Goal: Information Seeking & Learning: Check status

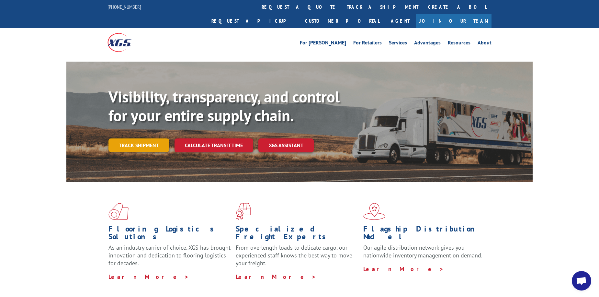
click at [134, 138] on link "Track shipment" at bounding box center [138, 145] width 61 height 14
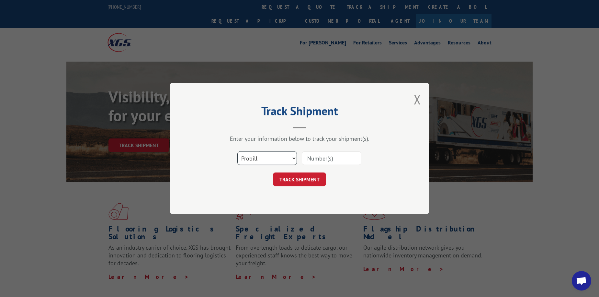
click at [283, 159] on select "Select category... Probill BOL PO" at bounding box center [267, 158] width 60 height 14
select select "bol"
click at [237, 151] on select "Select category... Probill BOL PO" at bounding box center [267, 158] width 60 height 14
click at [312, 164] on input at bounding box center [332, 158] width 60 height 14
type input "33955286"
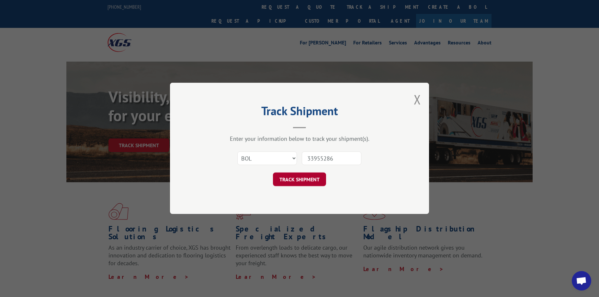
click at [318, 178] on button "TRACK SHIPMENT" at bounding box center [299, 180] width 53 height 14
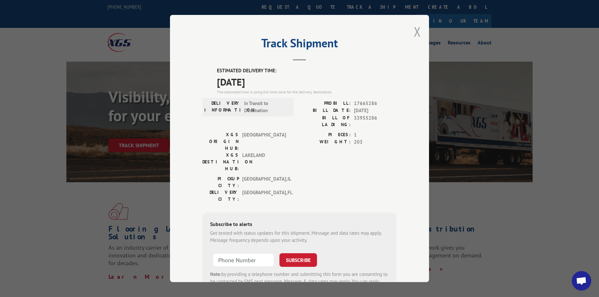
click at [417, 28] on button "Close modal" at bounding box center [417, 31] width 7 height 17
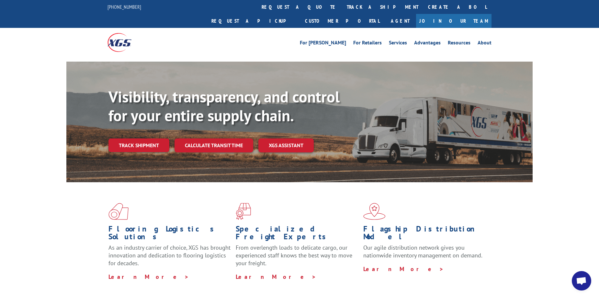
drag, startPoint x: 528, startPoint y: 41, endPoint x: 528, endPoint y: 5, distance: 36.3
click at [528, 41] on div "For [PERSON_NAME] For Retailers Services Advantages Resources About For [PERSON…" at bounding box center [299, 42] width 599 height 29
